Goal: Go to known website: Access a specific website the user already knows

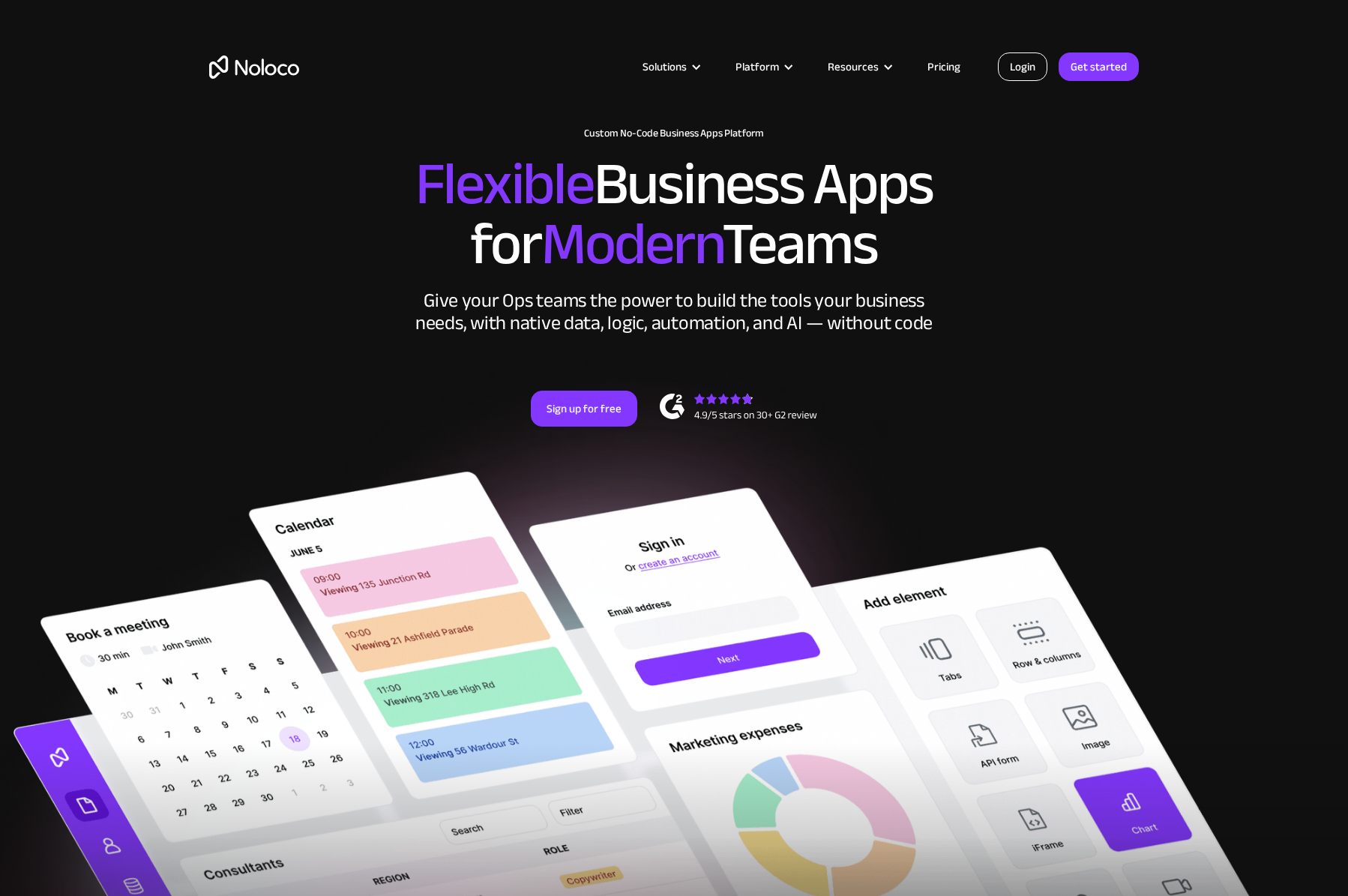
click at [1021, 69] on link "Login" at bounding box center [1023, 66] width 50 height 29
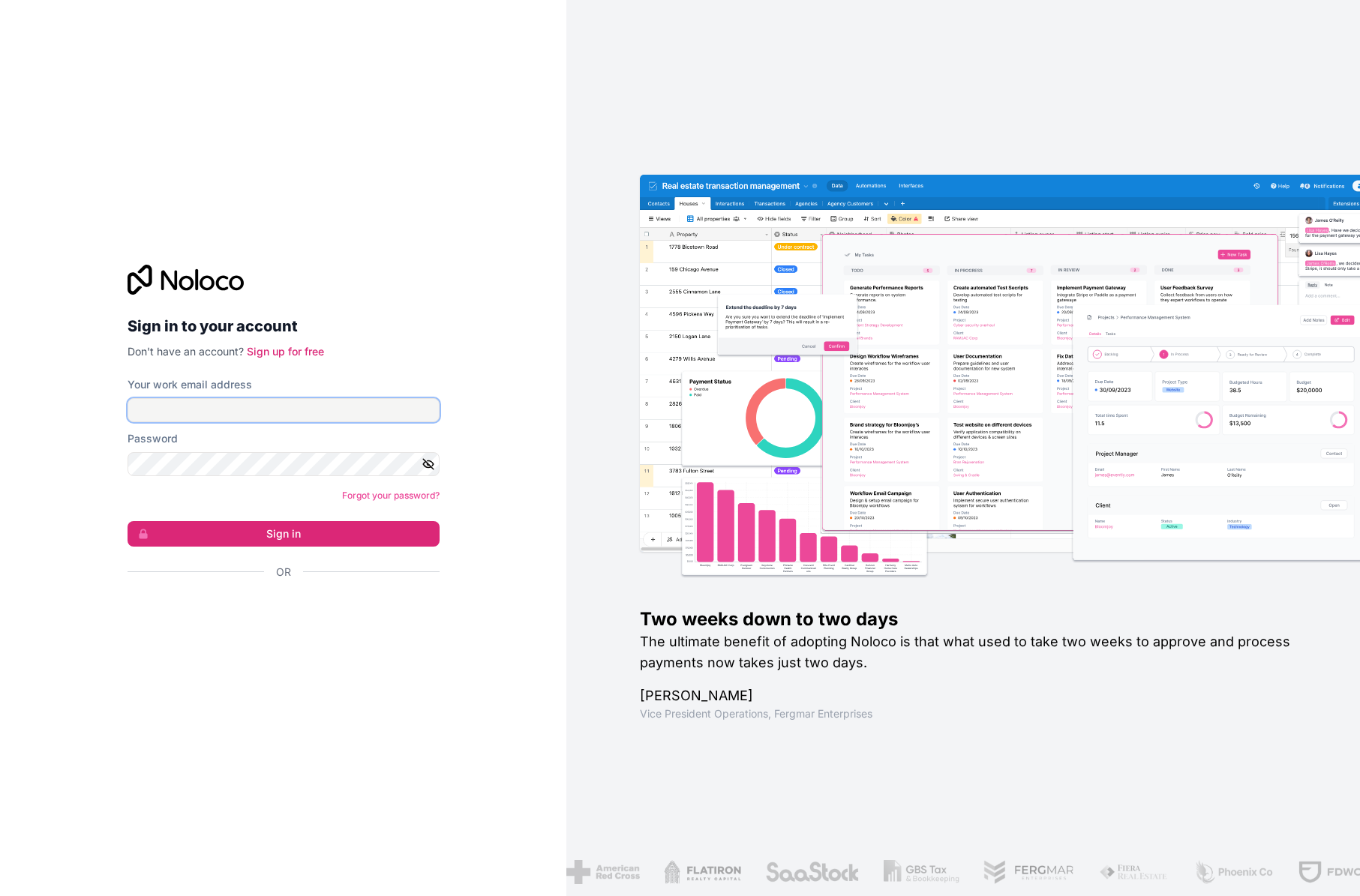
type input "[EMAIL_ADDRESS][PERSON_NAME][DOMAIN_NAME]"
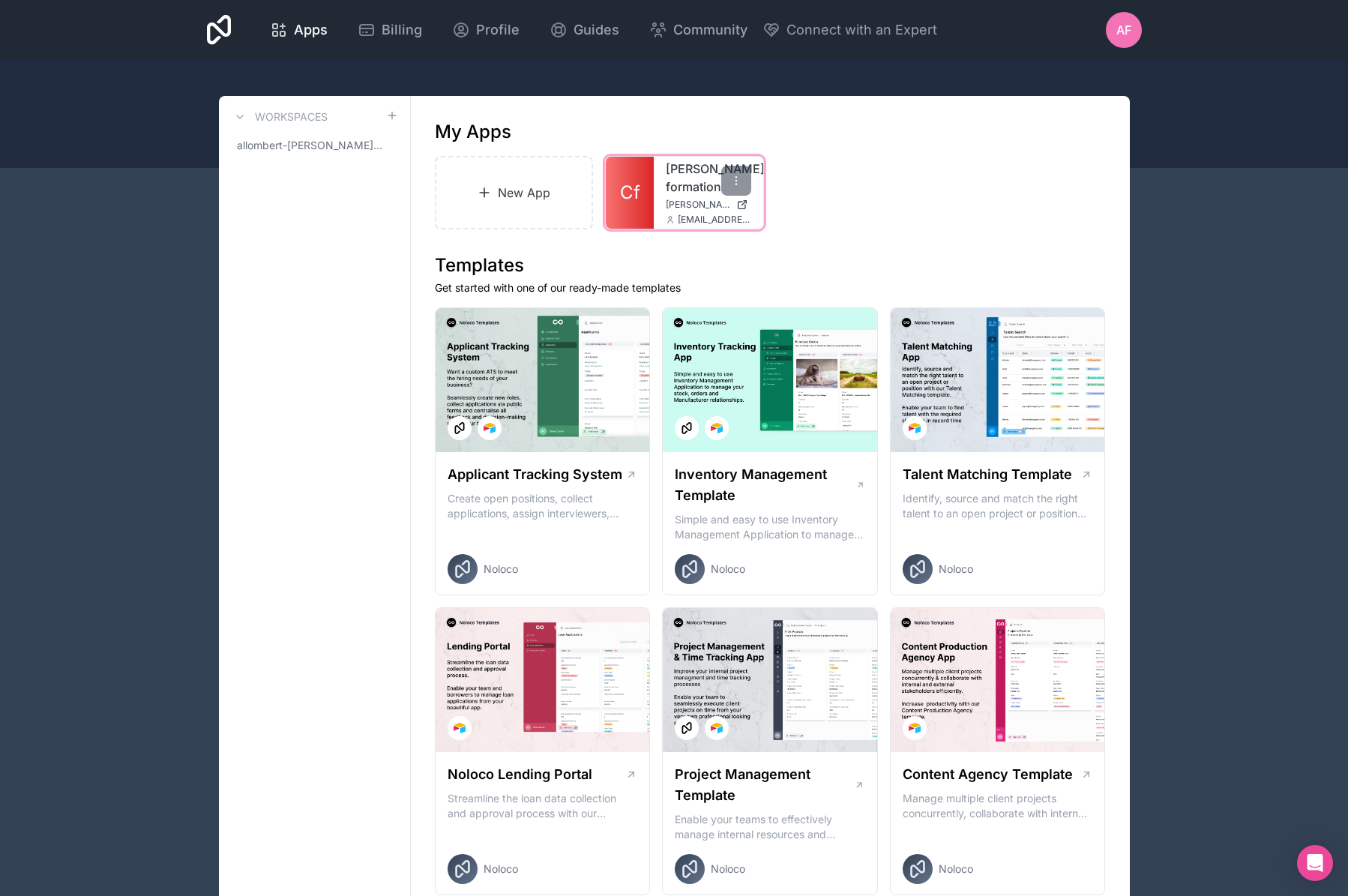
click at [679, 197] on div "[PERSON_NAME]-formation [PERSON_NAME][DOMAIN_NAME] [DOMAIN_NAME][EMAIL_ADDRESS]…" at bounding box center [708, 192] width 109 height 72
click at [697, 203] on span "[PERSON_NAME][DOMAIN_NAME]" at bounding box center [698, 205] width 64 height 12
